Goal: Information Seeking & Learning: Find contact information

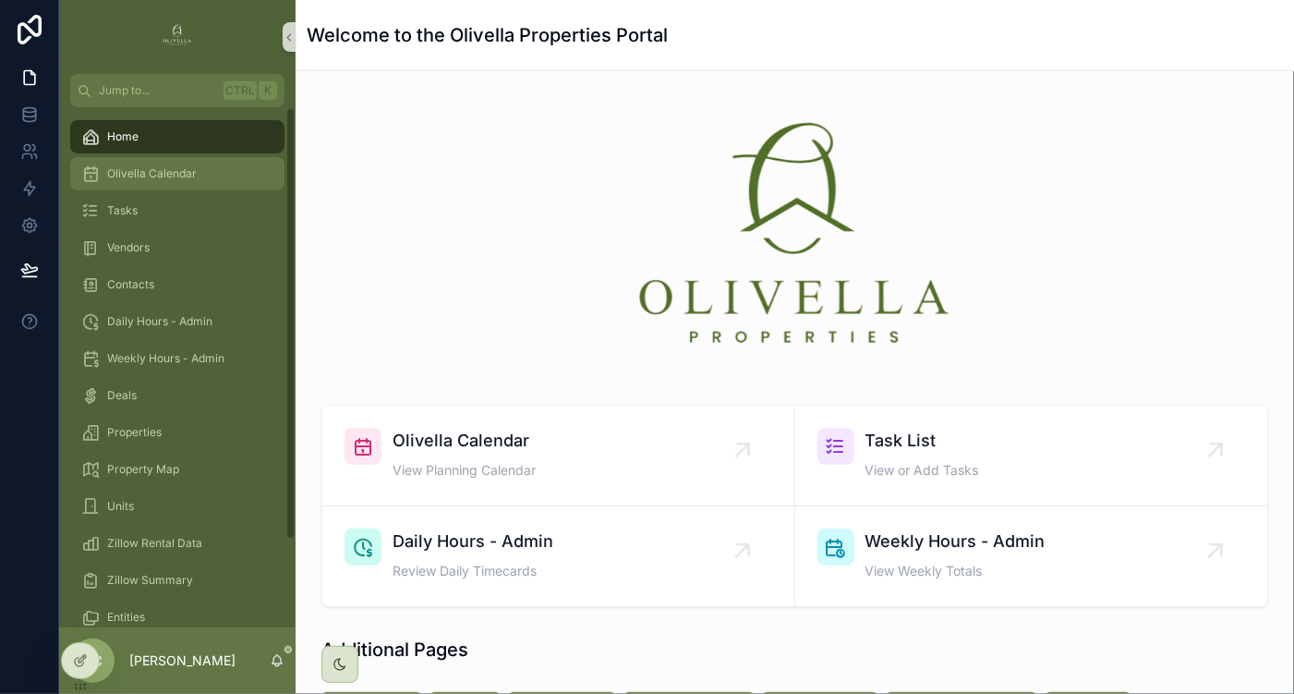
click at [190, 183] on div "Olivella Calendar" at bounding box center [177, 174] width 192 height 30
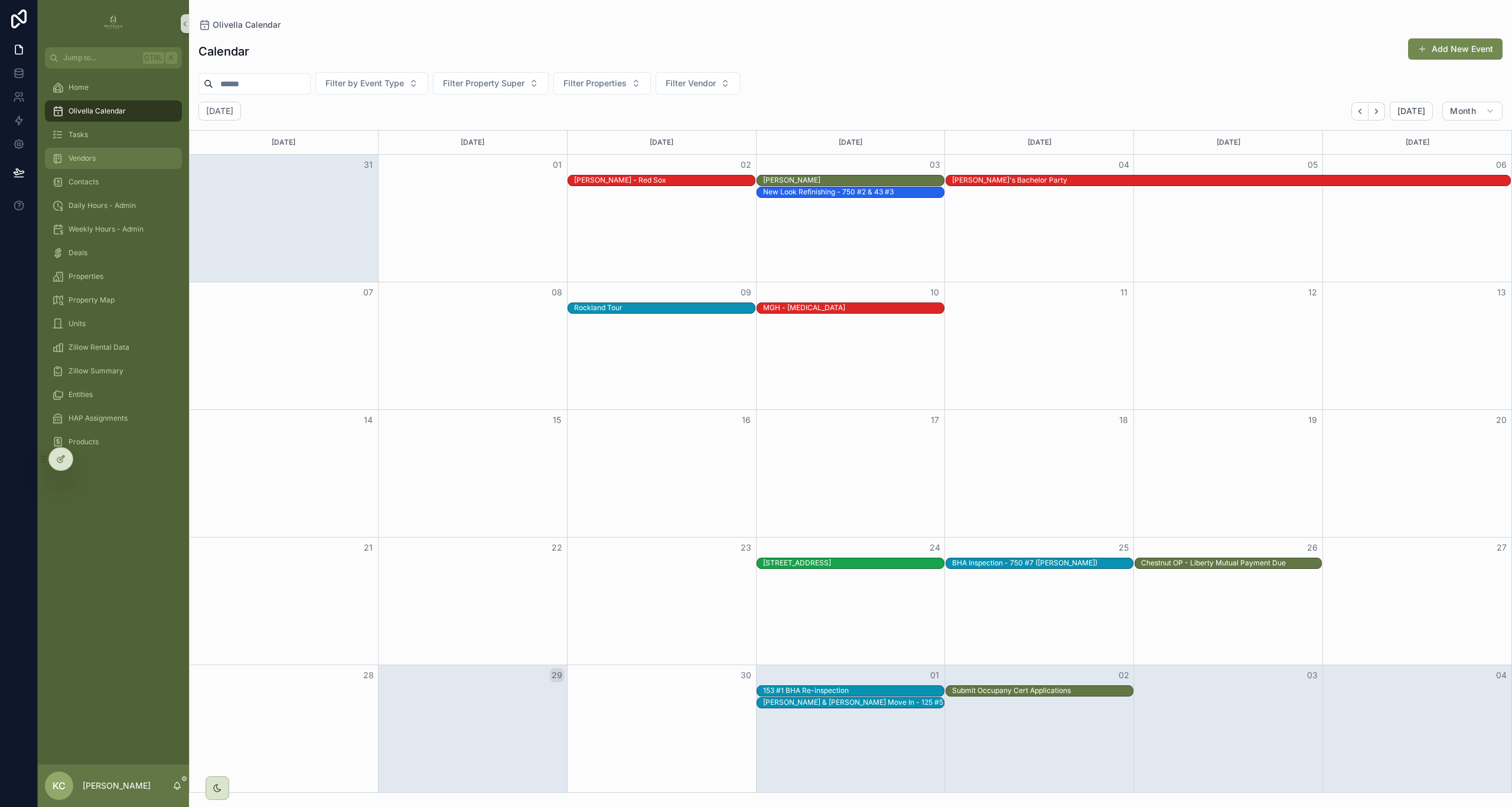
click at [92, 163] on div "Vendors" at bounding box center [113, 159] width 123 height 19
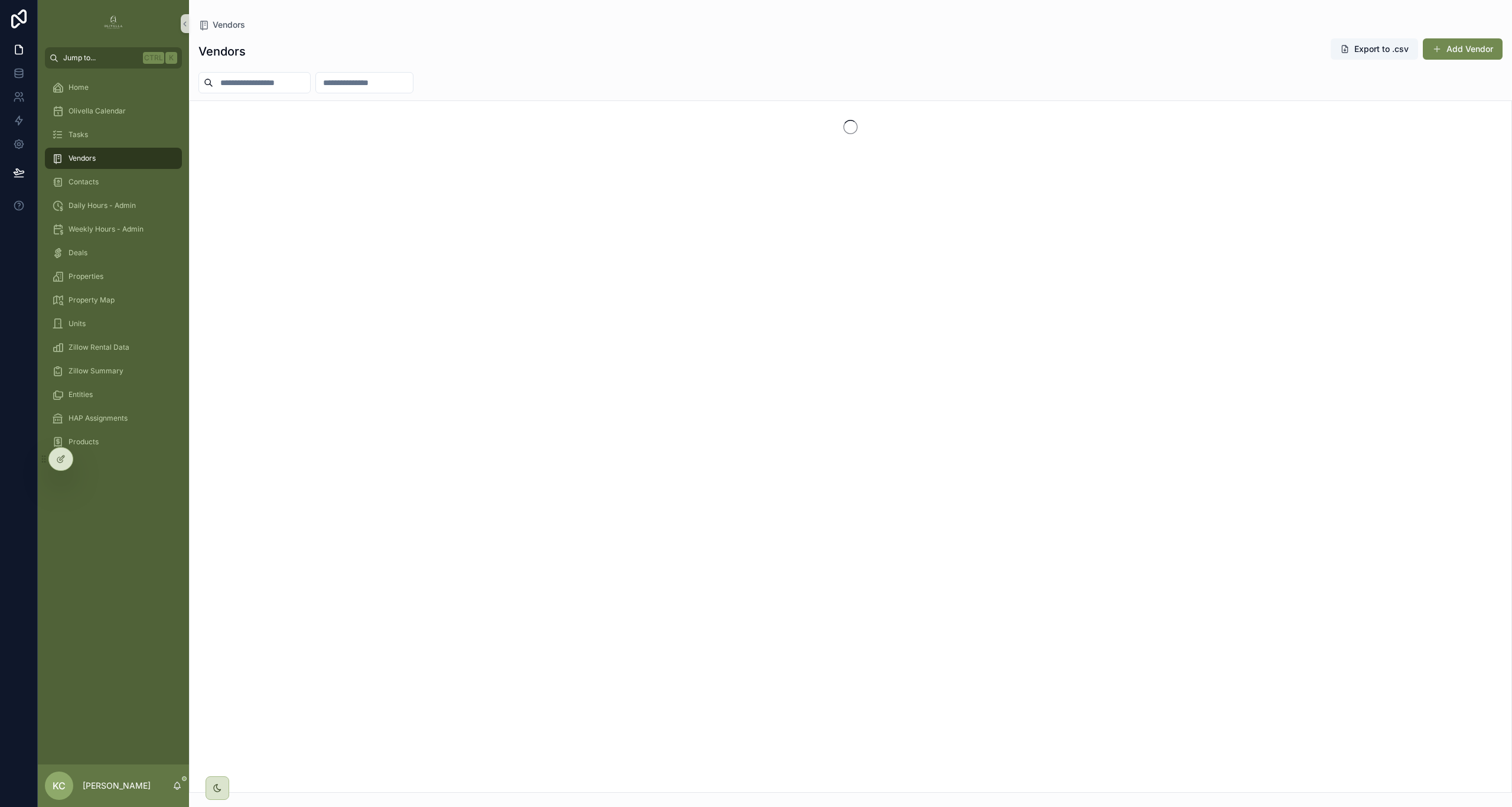
click at [105, 65] on button "Jump to... Ctrl K" at bounding box center [113, 58] width 137 height 21
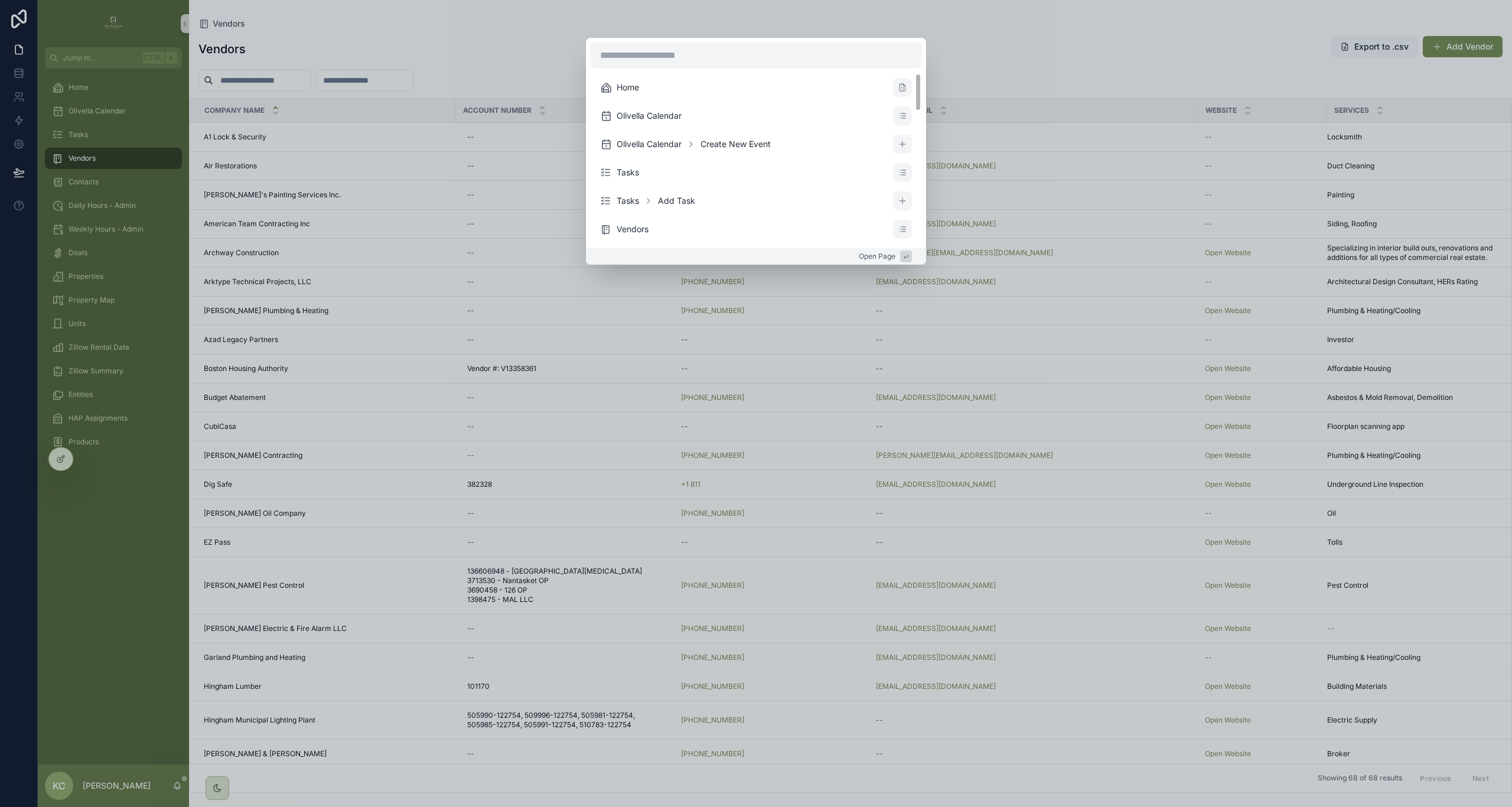
click at [553, 59] on div "Home Olivella Calendar Olivella Calendar Create New Event Tasks Tasks Add Task …" at bounding box center [756, 404] width 1512 height 807
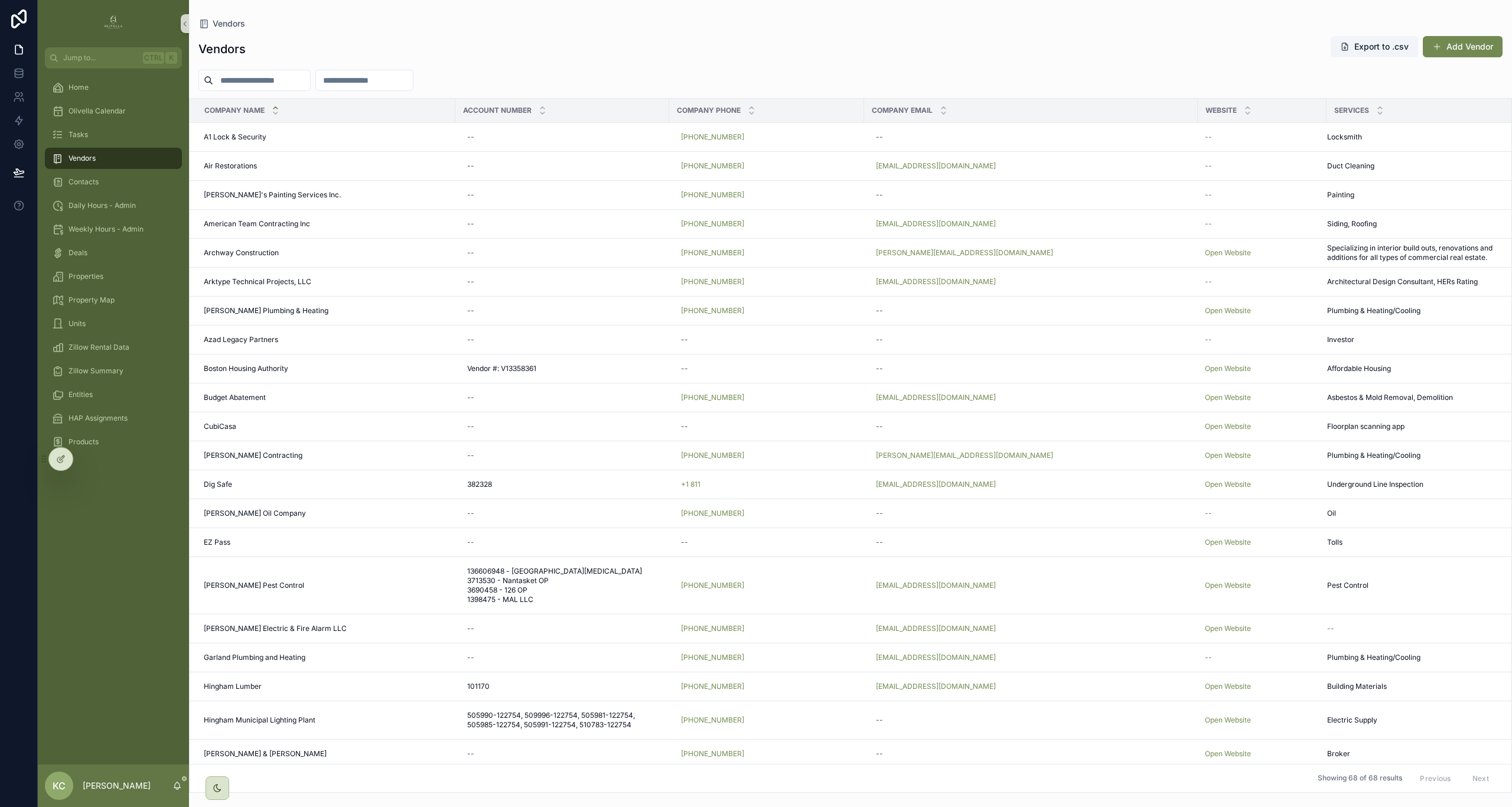
click at [304, 81] on input "scrollable content" at bounding box center [261, 81] width 97 height 17
type input "***"
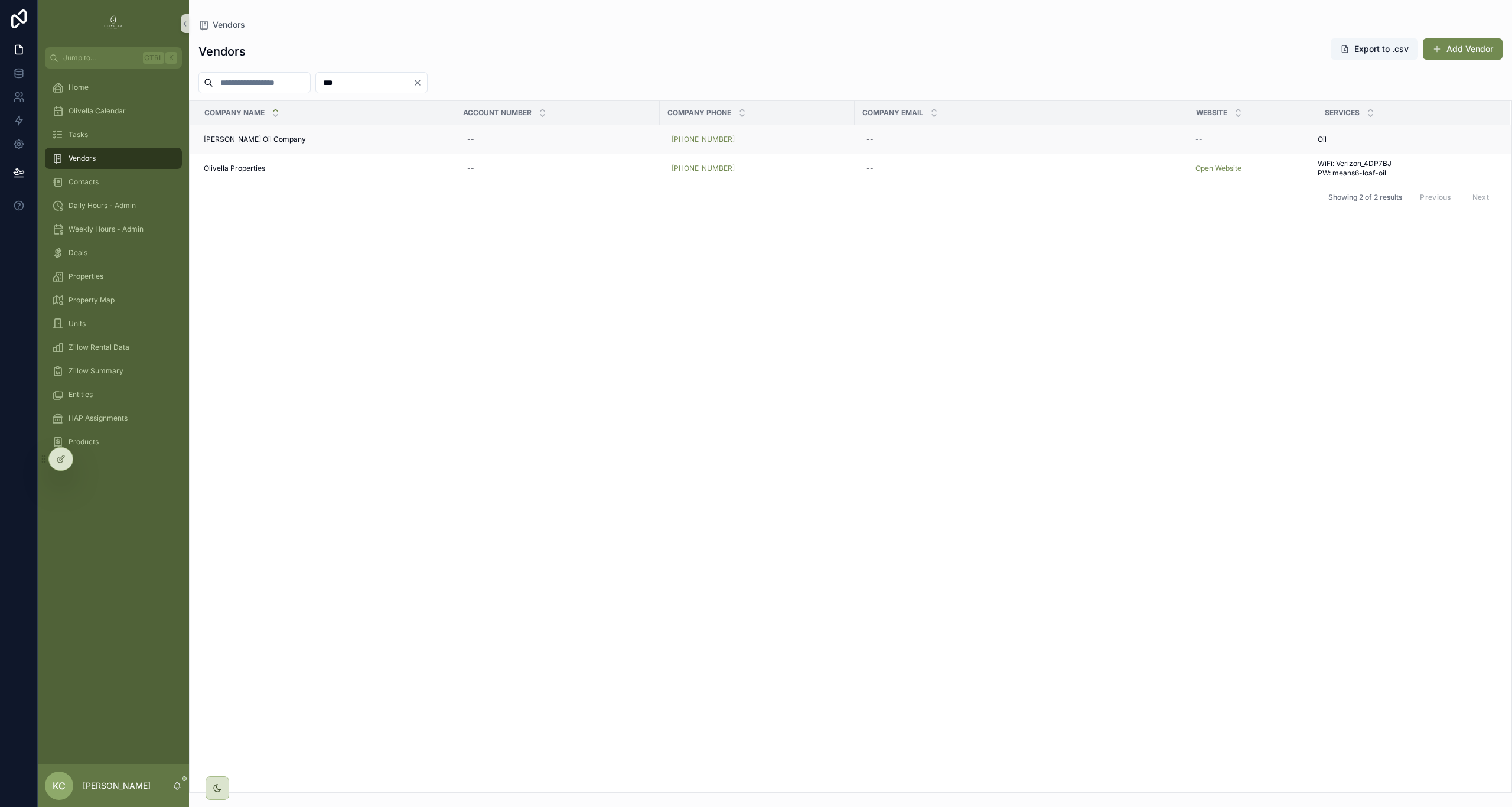
click at [245, 141] on span "[PERSON_NAME] Oil Company" at bounding box center [255, 139] width 102 height 10
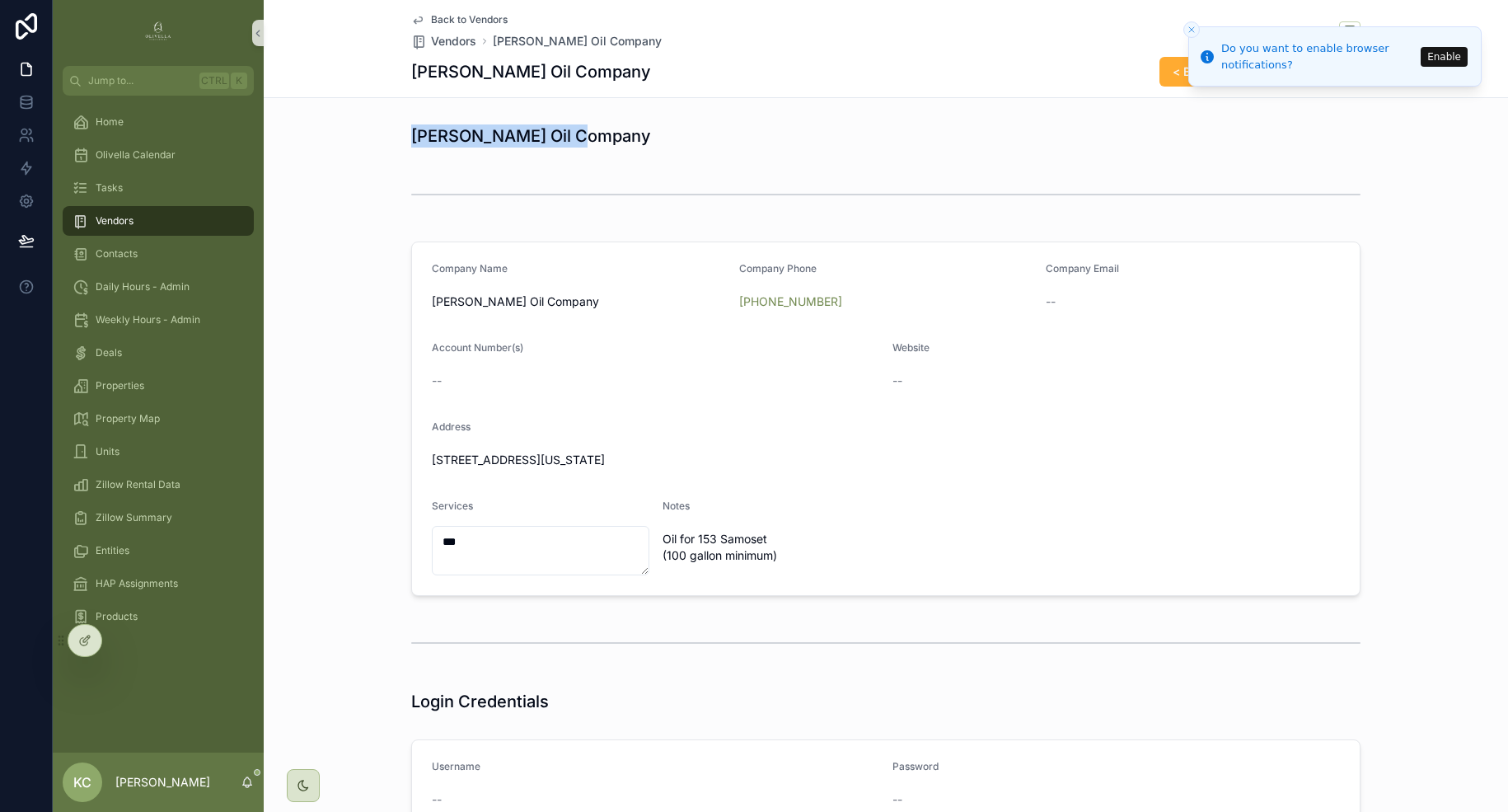
drag, startPoint x: 572, startPoint y: 141, endPoint x: 409, endPoint y: 138, distance: 163.0
click at [411, 138] on h1 "[PERSON_NAME] Oil Company" at bounding box center [531, 136] width 240 height 23
click at [1154, 27] on icon "Close toast" at bounding box center [1191, 29] width 10 height 10
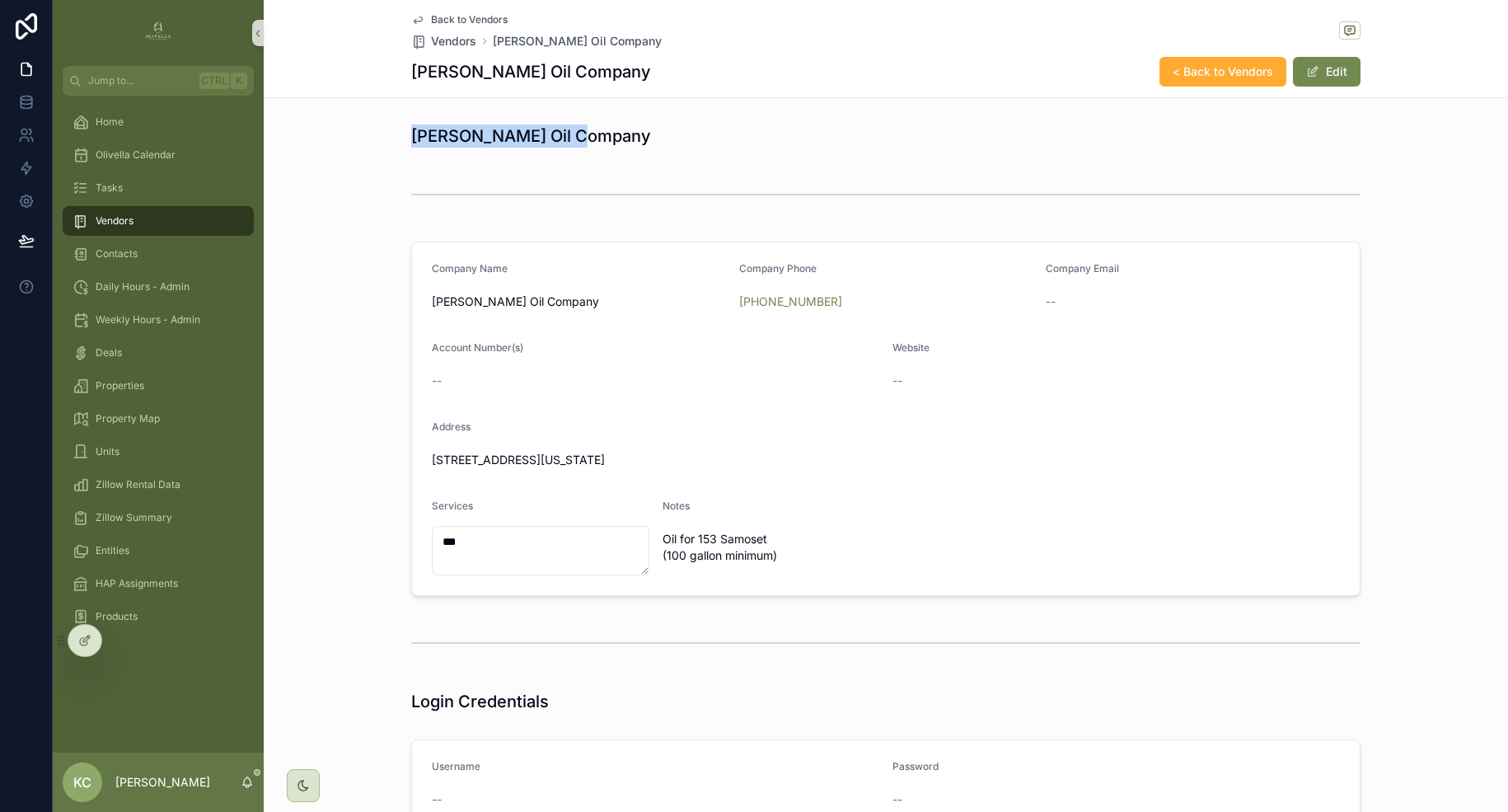
click at [456, 14] on span "Back to Vendors" at bounding box center [469, 20] width 77 height 13
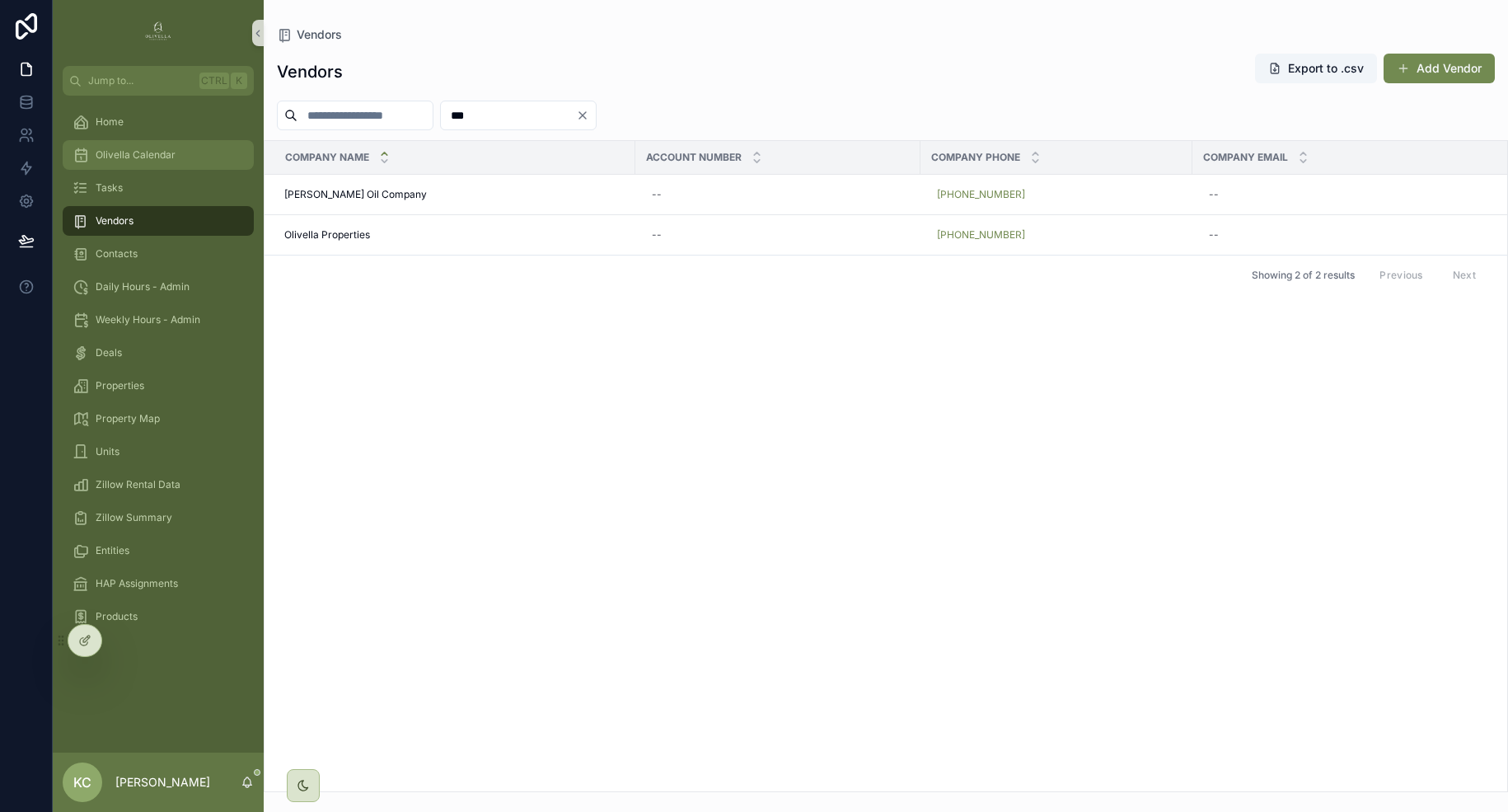
click at [140, 153] on span "Olivella Calendar" at bounding box center [136, 154] width 80 height 13
